Goal: Information Seeking & Learning: Check status

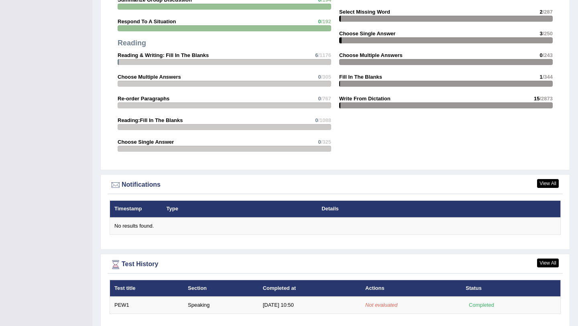
scroll to position [835, 0]
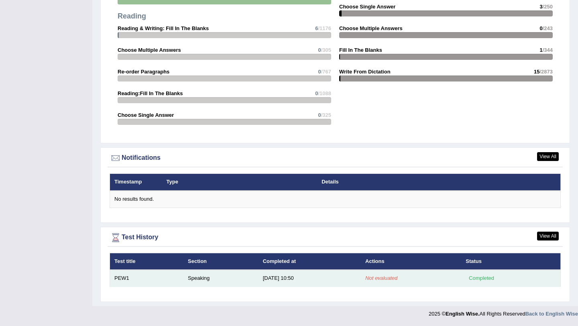
click at [192, 278] on td "Speaking" at bounding box center [221, 278] width 75 height 17
click at [370, 277] on em "Not evaluated" at bounding box center [382, 278] width 32 height 6
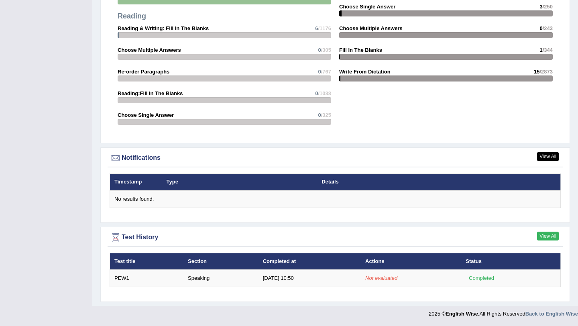
click at [551, 237] on link "View All" at bounding box center [549, 236] width 22 height 9
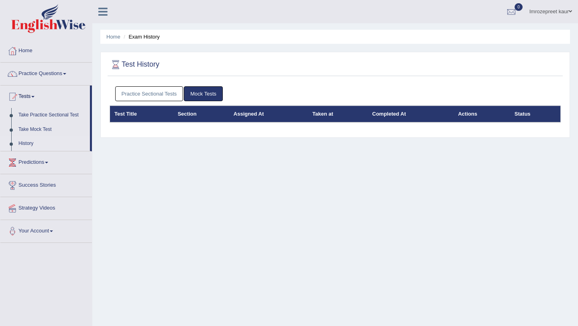
click at [155, 97] on link "Practice Sectional Tests" at bounding box center [149, 93] width 68 height 15
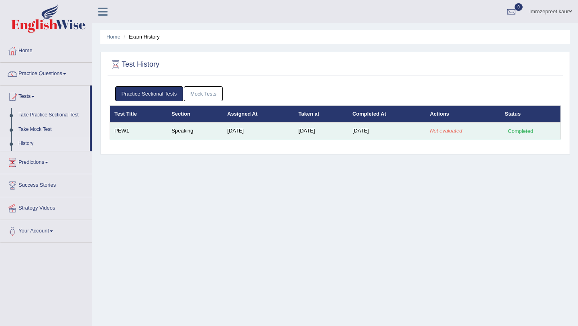
click at [233, 132] on td "Aug 18, 2025" at bounding box center [258, 131] width 71 height 17
click at [434, 131] on em "Not evaluated" at bounding box center [446, 131] width 32 height 6
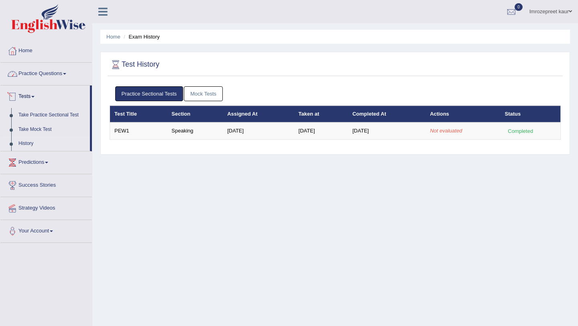
click at [55, 75] on link "Practice Questions" at bounding box center [46, 73] width 92 height 20
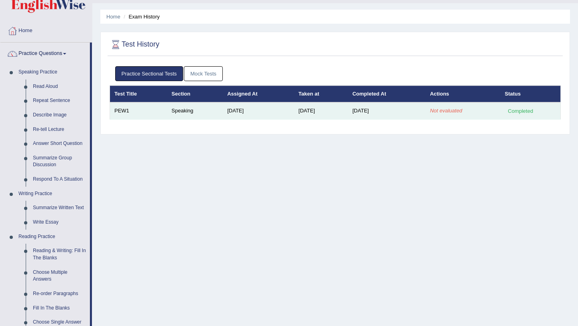
scroll to position [22, 0]
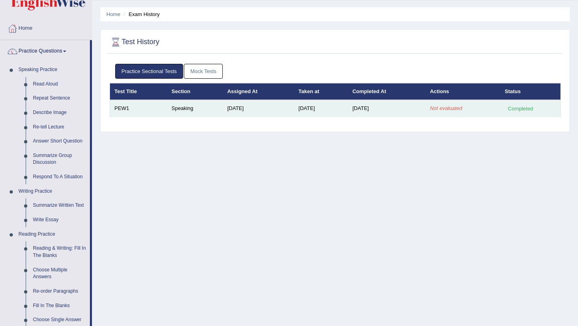
click at [182, 108] on td "Speaking" at bounding box center [195, 108] width 56 height 17
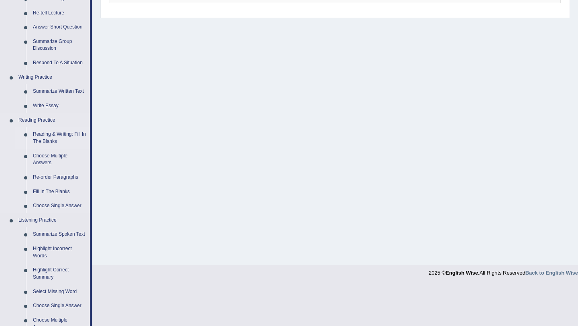
scroll to position [0, 0]
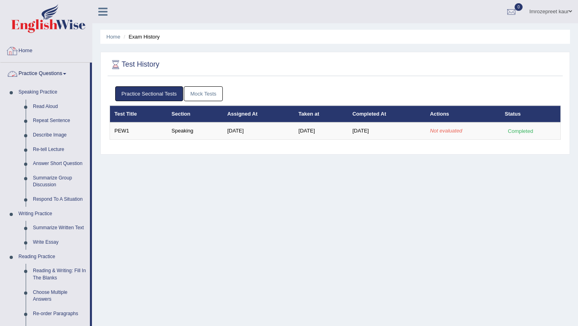
click at [41, 44] on link "Home" at bounding box center [46, 50] width 92 height 20
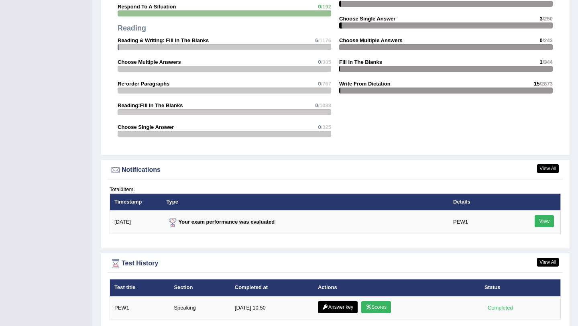
scroll to position [856, 0]
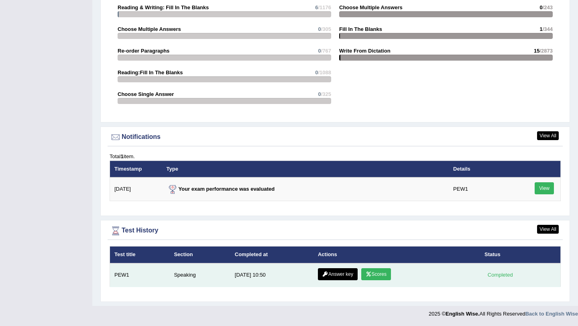
click at [437, 272] on td "Answer key Scores" at bounding box center [397, 276] width 167 height 24
click at [380, 276] on link "Scores" at bounding box center [377, 274] width 30 height 12
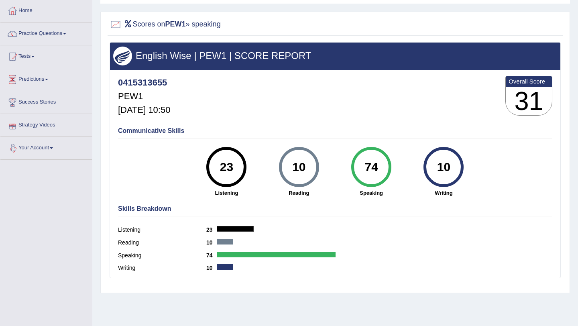
scroll to position [37, 0]
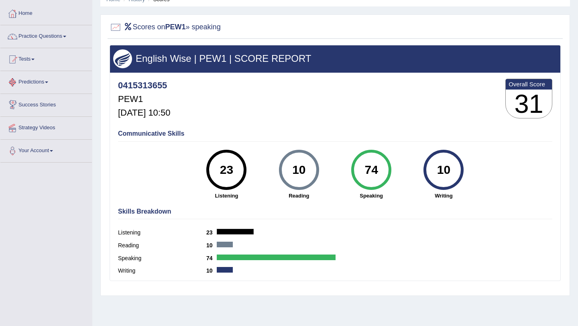
click at [139, 143] on div "Communicative Skills 23 Listening 10 Reading 74 Speaking 10 Writing" at bounding box center [335, 164] width 439 height 76
click at [137, 28] on h2 "Scores on PEW1 » speaking" at bounding box center [165, 27] width 111 height 12
click at [147, 22] on h2 "Scores on PEW1 » speaking" at bounding box center [165, 27] width 111 height 12
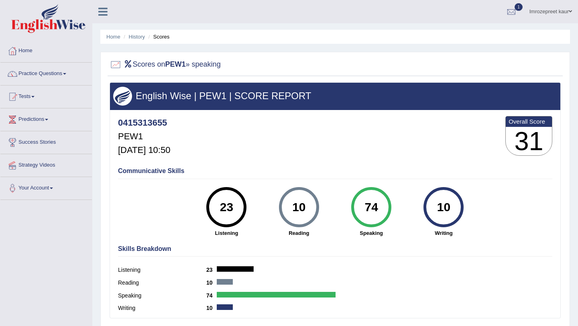
click at [511, 13] on div at bounding box center [512, 12] width 12 height 12
click at [460, 38] on span "Exam evaluated" at bounding box center [463, 40] width 107 height 6
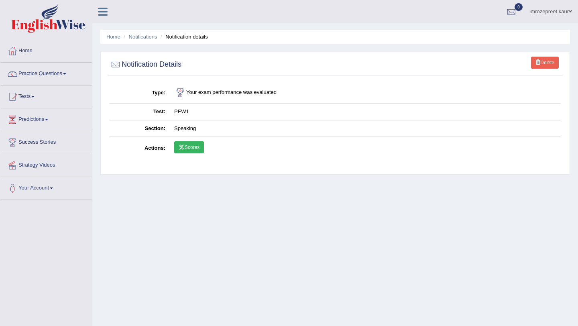
click at [184, 149] on link "Scores" at bounding box center [189, 147] width 30 height 12
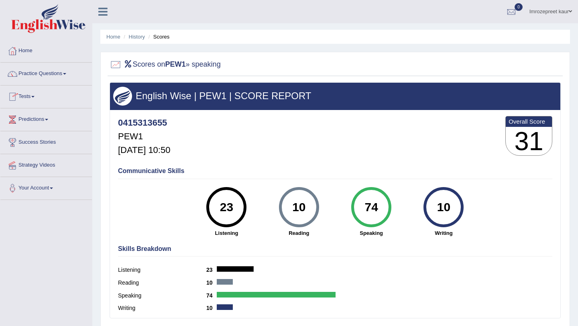
click at [48, 80] on link "Practice Questions" at bounding box center [46, 73] width 92 height 20
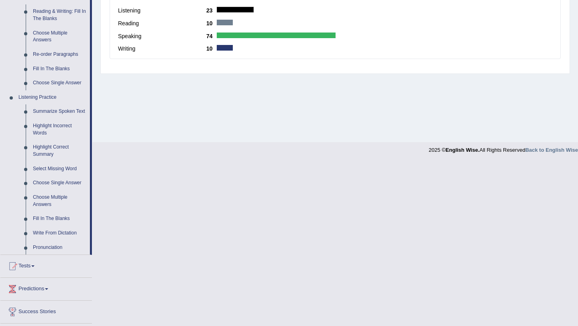
scroll to position [260, 0]
click at [40, 254] on link "Pronunciation" at bounding box center [59, 247] width 61 height 14
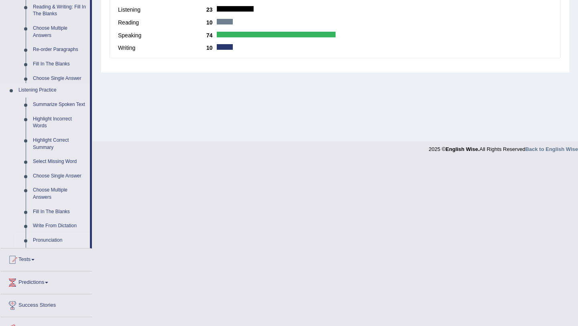
scroll to position [96, 0]
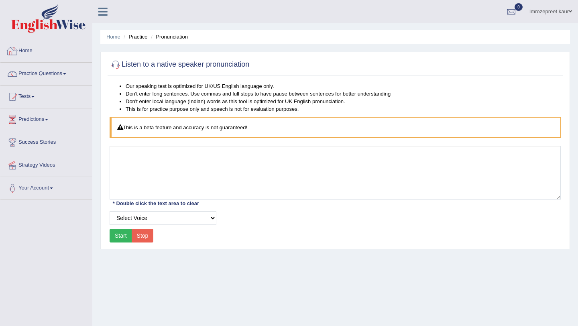
click at [33, 52] on link "Home" at bounding box center [46, 50] width 92 height 20
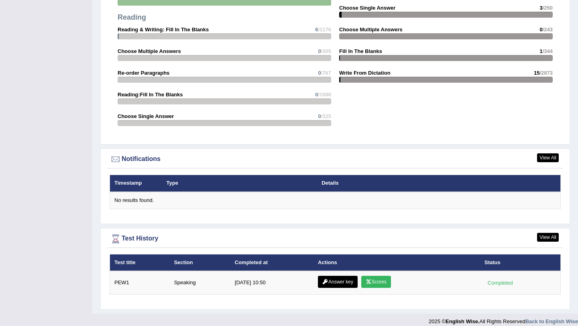
scroll to position [841, 0]
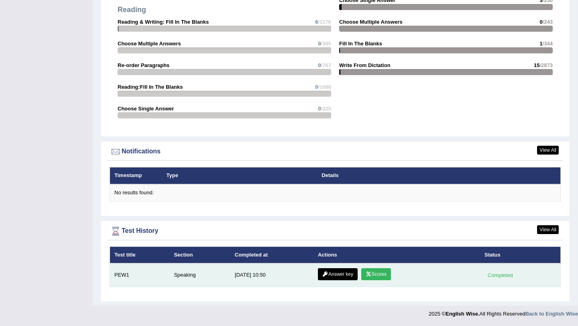
click at [345, 276] on link "Answer key" at bounding box center [338, 274] width 40 height 12
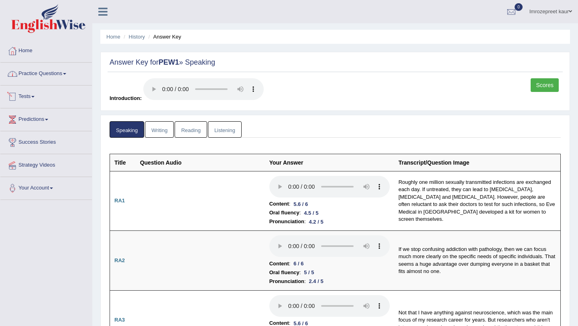
click at [43, 80] on link "Practice Questions" at bounding box center [46, 73] width 92 height 20
